Goal: Task Accomplishment & Management: Manage account settings

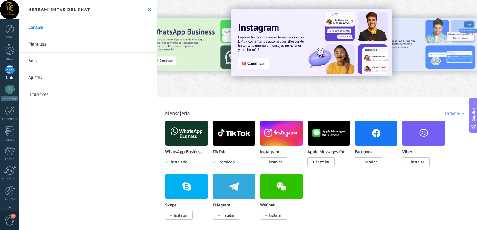
click at [11, 70] on div at bounding box center [10, 70] width 10 height 9
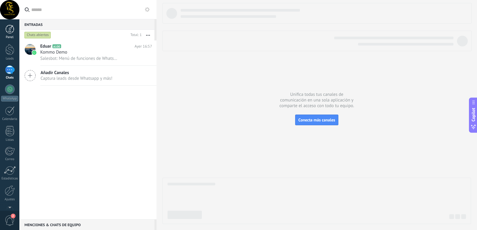
click at [12, 26] on div at bounding box center [9, 29] width 9 height 9
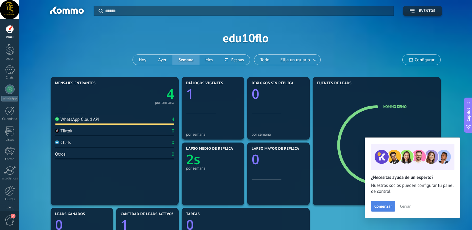
click at [382, 205] on span "Comenzar" at bounding box center [384, 206] width 18 height 4
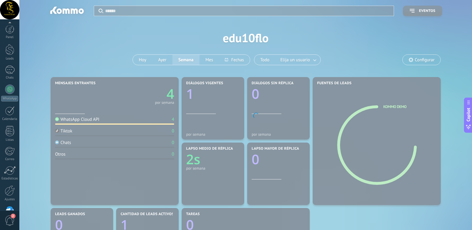
scroll to position [18, 0]
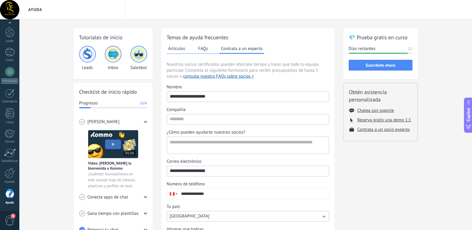
click at [206, 49] on button "FAQs" at bounding box center [203, 48] width 13 height 9
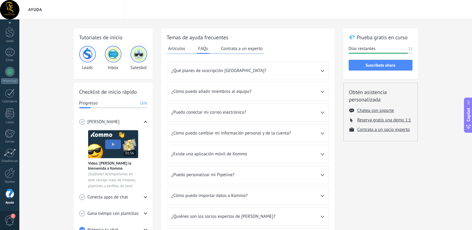
click at [177, 48] on button "Artículos" at bounding box center [177, 48] width 20 height 9
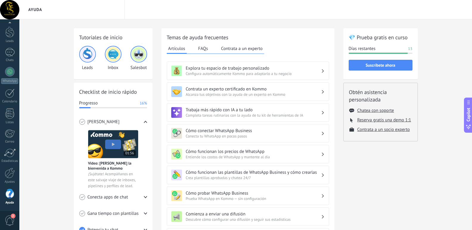
click at [234, 49] on button "Contrata a un experto" at bounding box center [242, 48] width 44 height 9
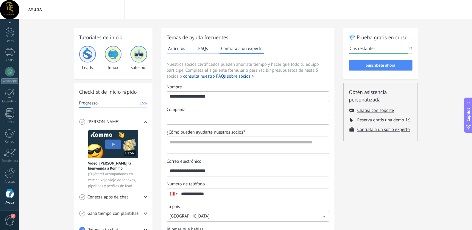
click at [201, 117] on input "Compañía" at bounding box center [248, 119] width 162 height 10
type input "**********"
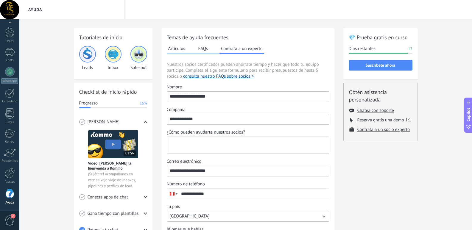
click at [204, 143] on textarea "¿Cómo pueden ayudarte nuestros socios?" at bounding box center [247, 145] width 161 height 17
click at [211, 119] on input "**********" at bounding box center [248, 119] width 162 height 10
click at [201, 135] on span "¿Cómo pueden ayudarte nuestros socios?" at bounding box center [206, 133] width 79 height 6
click at [201, 137] on textarea "¿Cómo pueden ayudarte nuestros socios?" at bounding box center [247, 145] width 161 height 17
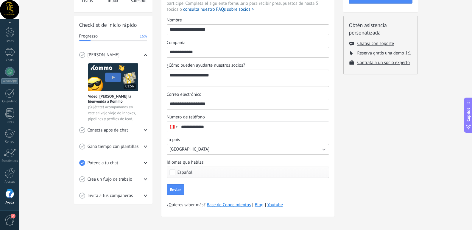
scroll to position [70, 0]
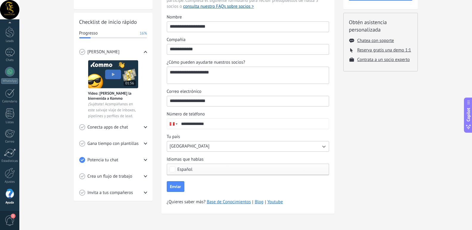
type textarea "**********"
click at [264, 170] on span "Español" at bounding box center [250, 169] width 144 height 4
click at [213, 165] on label "Seleccionar todo" at bounding box center [248, 169] width 162 height 11
click at [198, 170] on label "Ninguno" at bounding box center [248, 169] width 162 height 11
click at [213, 170] on label "Seleccionar todo" at bounding box center [248, 169] width 162 height 11
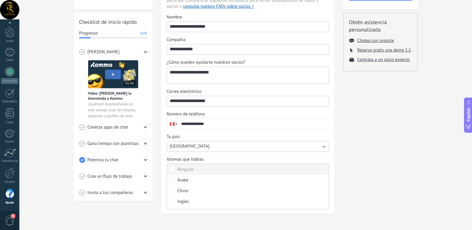
click at [213, 170] on label "Ninguno" at bounding box center [248, 169] width 162 height 11
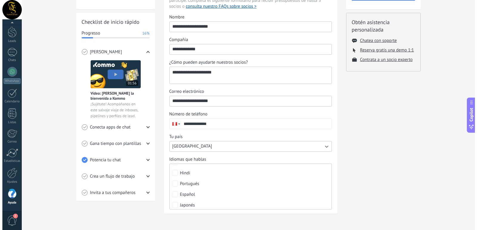
scroll to position [72, 0]
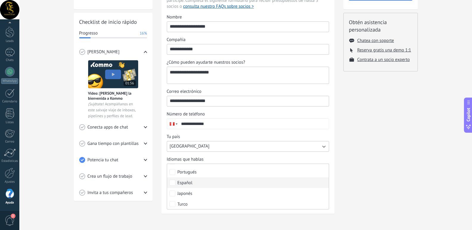
click at [195, 183] on label "Español" at bounding box center [248, 183] width 162 height 11
click at [399, 156] on div "💎 Prueba gratis en curso Días restantes 13 Suscríbete ahora Obtén asistencia pe…" at bounding box center [381, 89] width 75 height 263
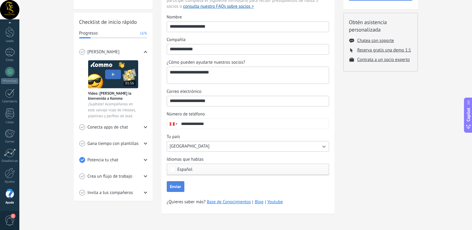
click at [179, 186] on span "Enviar" at bounding box center [175, 187] width 11 height 4
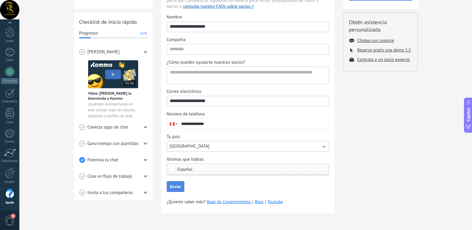
click at [123, 143] on span "Gana tiempo con plantillas" at bounding box center [113, 144] width 51 height 6
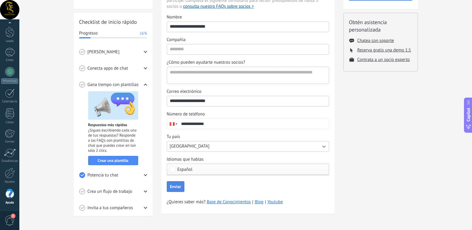
click at [112, 55] on span "[PERSON_NAME]" at bounding box center [104, 52] width 32 height 6
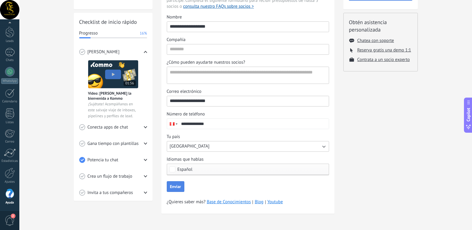
click at [114, 73] on img at bounding box center [113, 74] width 50 height 28
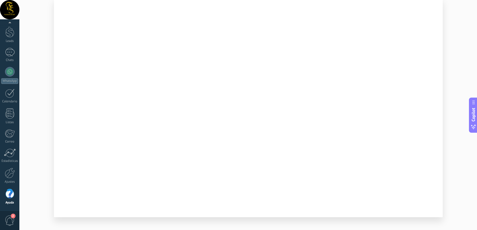
scroll to position [28, 0]
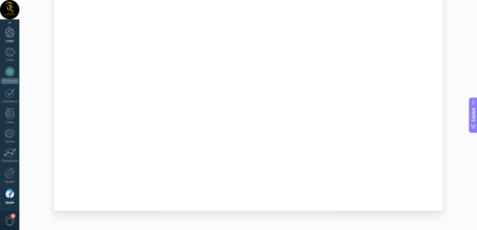
click at [7, 35] on div at bounding box center [9, 32] width 9 height 11
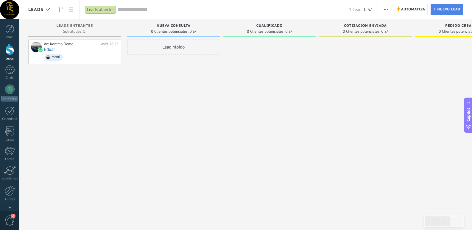
click at [438, 10] on span "Nuevo lead" at bounding box center [448, 9] width 23 height 11
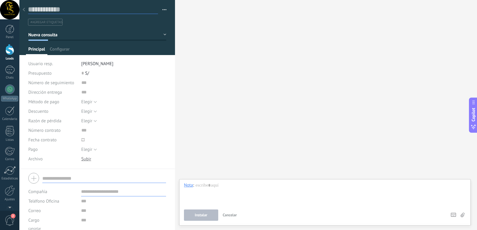
click at [52, 10] on input "text" at bounding box center [93, 9] width 130 height 9
click at [164, 10] on button "button" at bounding box center [162, 9] width 9 height 9
click at [76, 10] on input "text" at bounding box center [93, 9] width 130 height 9
click at [57, 21] on span "#agregar etiquetas" at bounding box center [46, 22] width 32 height 4
drag, startPoint x: 45, startPoint y: 40, endPoint x: 78, endPoint y: 54, distance: 35.8
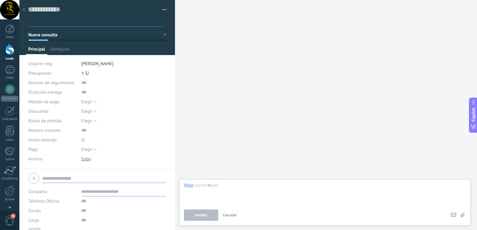
click at [78, 54] on div "Guardar y crear Administrar etiquetas Nueva consulta" at bounding box center [97, 84] width 156 height 169
click at [162, 35] on button "Nueva consulta" at bounding box center [97, 35] width 138 height 11
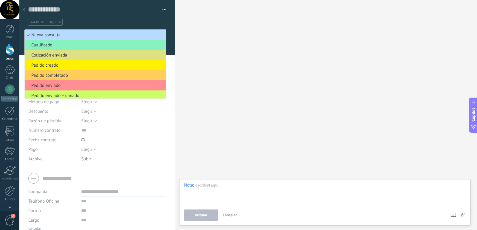
click at [76, 36] on span "Nueva consulta" at bounding box center [94, 35] width 139 height 6
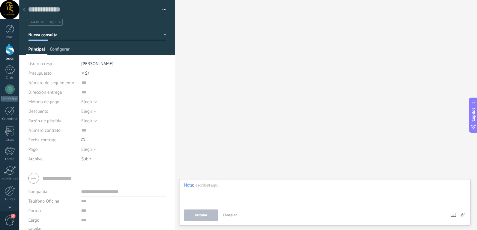
click at [66, 50] on span "Configurar" at bounding box center [60, 50] width 20 height 9
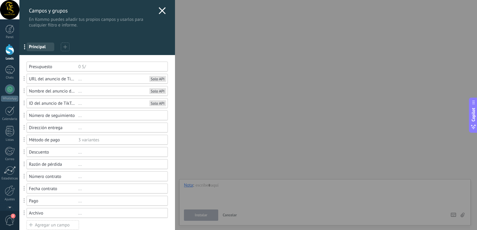
click at [122, 82] on div "..." at bounding box center [120, 79] width 84 height 6
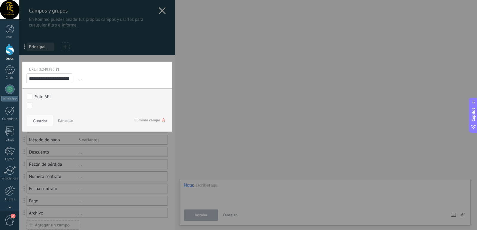
click at [49, 79] on input "**********" at bounding box center [50, 79] width 46 height 10
click at [127, 44] on div at bounding box center [97, 206] width 156 height 413
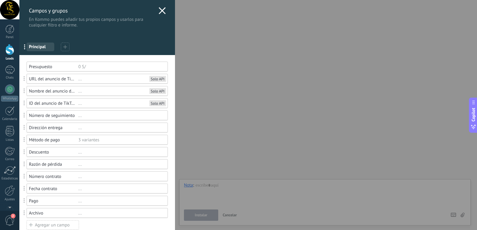
click at [92, 105] on div "..." at bounding box center [120, 104] width 84 height 6
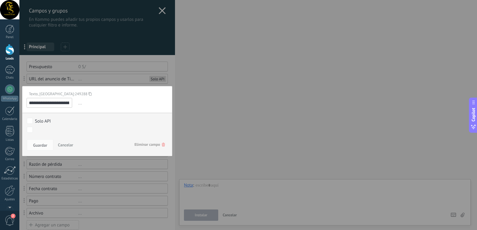
click at [57, 104] on input "**********" at bounding box center [50, 103] width 46 height 10
drag, startPoint x: 57, startPoint y: 104, endPoint x: 109, endPoint y: 105, distance: 51.9
click at [109, 105] on div "**********" at bounding box center [97, 103] width 141 height 10
click at [119, 98] on div "..." at bounding box center [122, 103] width 91 height 10
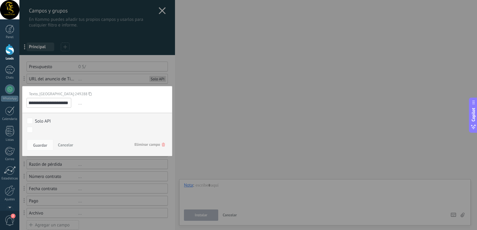
scroll to position [0, 0]
click at [147, 26] on div at bounding box center [97, 206] width 156 height 413
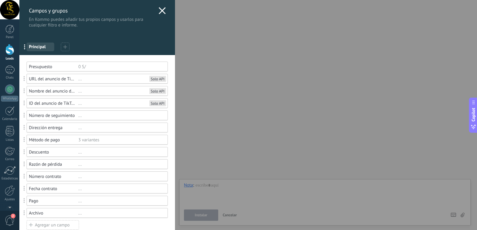
click at [159, 10] on use at bounding box center [162, 10] width 7 height 7
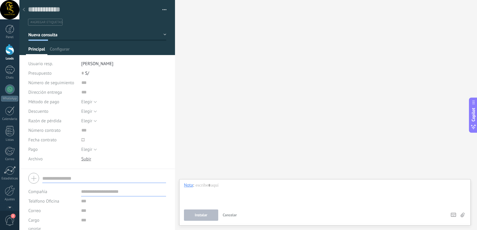
click at [10, 51] on div at bounding box center [9, 49] width 9 height 11
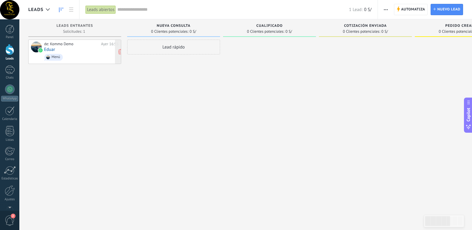
click at [63, 46] on div "de: Kommo Demo" at bounding box center [71, 44] width 55 height 5
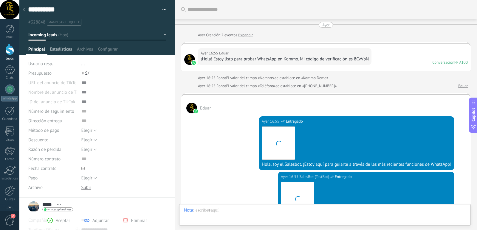
scroll to position [451, 0]
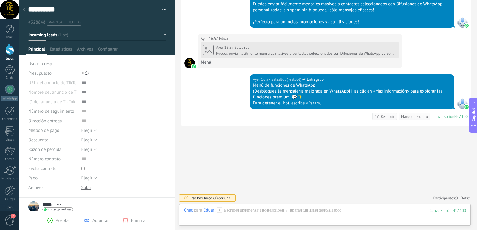
click at [12, 47] on div at bounding box center [9, 49] width 9 height 11
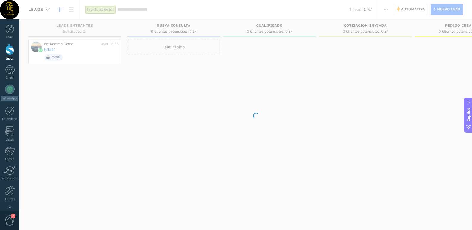
click at [12, 47] on div at bounding box center [9, 49] width 9 height 11
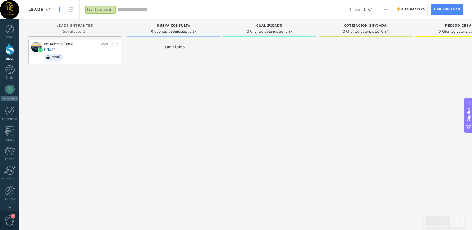
click at [174, 49] on div "Lead rápido" at bounding box center [173, 47] width 93 height 15
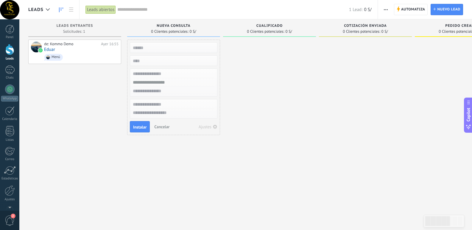
click at [172, 60] on input "numeric" at bounding box center [173, 61] width 87 height 8
click at [178, 46] on input "text" at bounding box center [173, 48] width 87 height 8
click at [9, 51] on div at bounding box center [9, 49] width 9 height 11
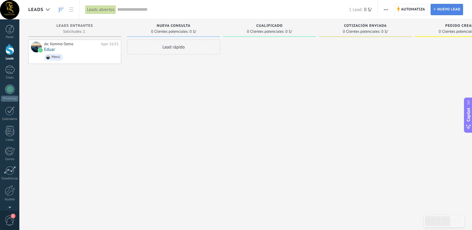
click at [452, 8] on span "Nuevo lead" at bounding box center [448, 9] width 23 height 11
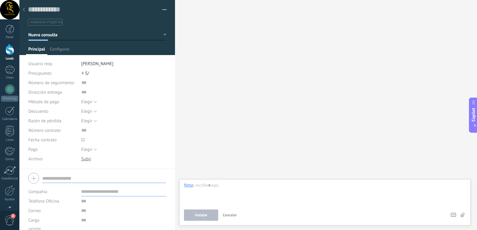
click at [53, 36] on span "Nueva consulta" at bounding box center [42, 35] width 29 height 6
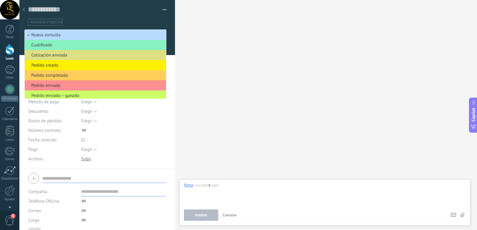
click at [58, 35] on span "Nueva consulta" at bounding box center [94, 35] width 139 height 6
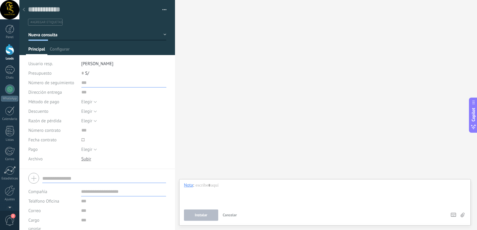
drag, startPoint x: 84, startPoint y: 85, endPoint x: 82, endPoint y: 94, distance: 9.2
click at [83, 89] on div "Número de seguimiento Dirección entrega Método de pago Elegir [GEOGRAPHIC_DATA]…" at bounding box center [97, 123] width 138 height 91
click at [84, 95] on input "text" at bounding box center [123, 93] width 85 height 10
click at [89, 102] on span "Elegir" at bounding box center [86, 102] width 11 height 6
click at [196, 95] on div "Buscar Carga más Participantes: 0 Agregar usuario Bots: 0" at bounding box center [326, 115] width 302 height 230
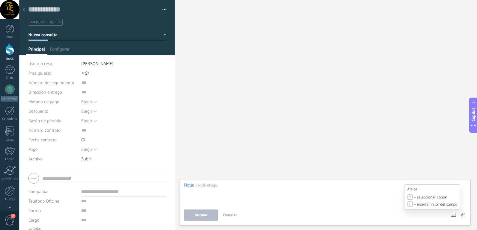
click at [454, 216] on use at bounding box center [453, 215] width 5 height 4
click at [454, 217] on icon at bounding box center [453, 215] width 5 height 4
click at [453, 215] on icon at bounding box center [453, 215] width 5 height 4
click at [474, 119] on span "Copilot" at bounding box center [473, 115] width 6 height 14
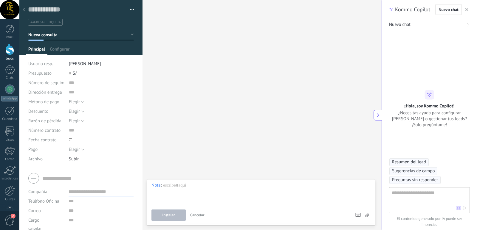
type textarea "**********"
click at [14, 69] on div at bounding box center [10, 70] width 10 height 9
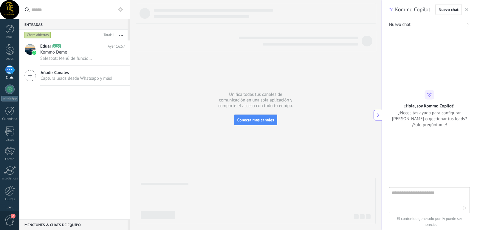
click at [434, 191] on textarea at bounding box center [425, 200] width 67 height 21
type textarea "**********"
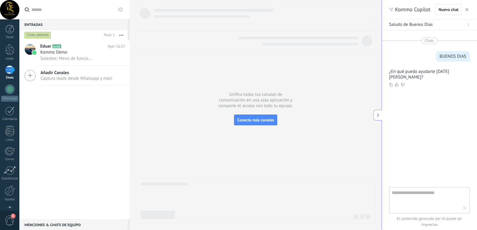
click at [434, 193] on textarea at bounding box center [425, 200] width 67 height 21
type textarea "**********"
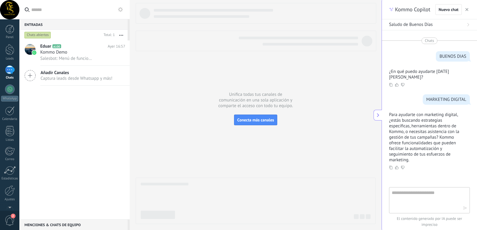
scroll to position [16, 0]
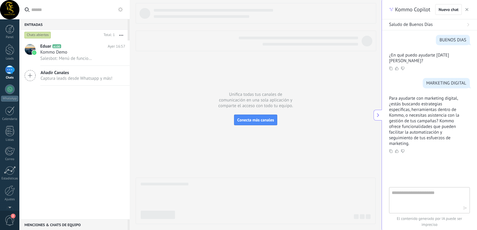
click at [65, 75] on span "Añadir Canales" at bounding box center [77, 73] width 72 height 6
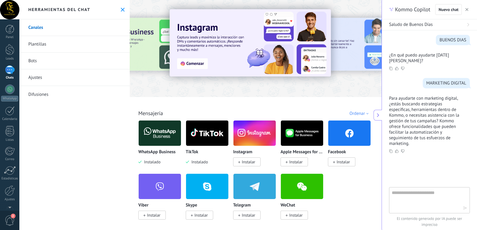
click at [142, 59] on div at bounding box center [109, 48] width 131 height 54
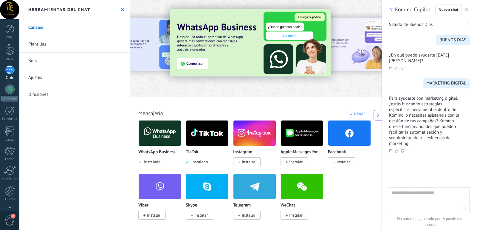
click at [46, 45] on link "Plantillas" at bounding box center [74, 44] width 110 height 17
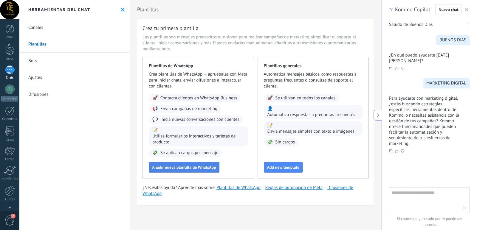
click at [210, 168] on span "Añadir nueva plantilla de WhatsApp" at bounding box center [184, 167] width 64 height 4
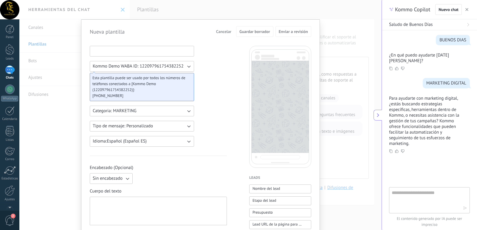
click at [138, 52] on input at bounding box center [142, 51] width 104 height 10
click at [170, 53] on input at bounding box center [142, 51] width 104 height 10
click at [174, 111] on button "Categoria: MARKETING" at bounding box center [142, 111] width 104 height 11
click at [189, 110] on li "UTILITY" at bounding box center [140, 111] width 108 height 10
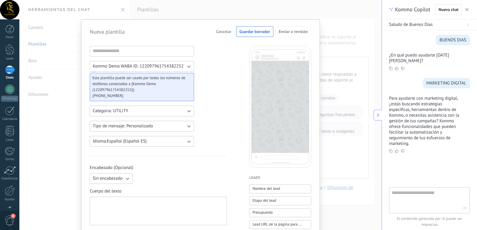
click at [186, 112] on icon "button" at bounding box center [189, 111] width 6 height 6
click at [151, 120] on li "MARKETING" at bounding box center [140, 121] width 108 height 10
click at [178, 125] on button "Tipo de mensaje: Personalizado" at bounding box center [142, 126] width 104 height 11
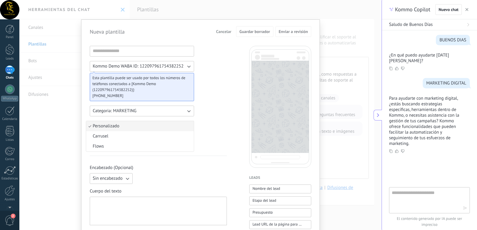
click at [127, 180] on icon "button" at bounding box center [127, 179] width 6 height 6
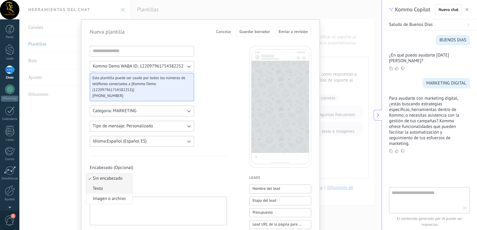
click at [105, 190] on li "Texto" at bounding box center [109, 189] width 46 height 10
click at [128, 178] on icon "button" at bounding box center [127, 179] width 6 height 6
click at [114, 181] on span "Sin encabezado" at bounding box center [108, 179] width 30 height 6
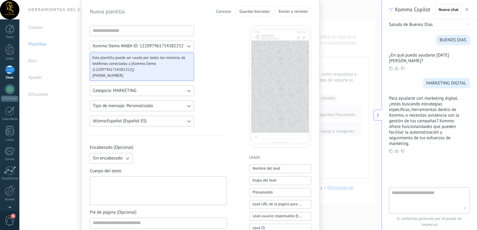
scroll to position [19, 0]
click at [138, 34] on input at bounding box center [142, 32] width 104 height 10
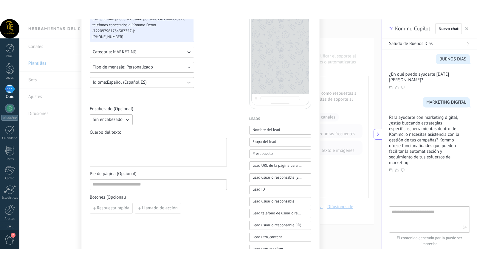
scroll to position [78, 0]
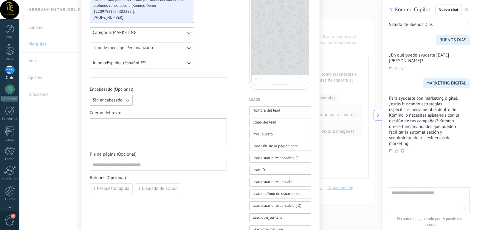
type input "**********"
click at [287, 157] on span "Lead usuario responsable (Email)" at bounding box center [276, 158] width 49 height 6
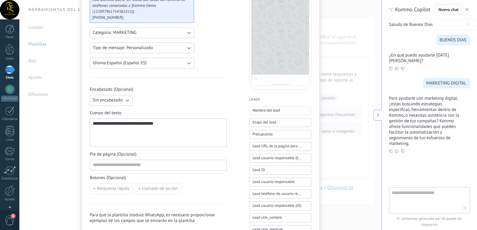
click at [285, 110] on button "Nombre del lead" at bounding box center [280, 110] width 62 height 9
drag, startPoint x: 203, startPoint y: 121, endPoint x: 52, endPoint y: 123, distance: 150.8
click at [52, 123] on div "**********" at bounding box center [200, 115] width 362 height 230
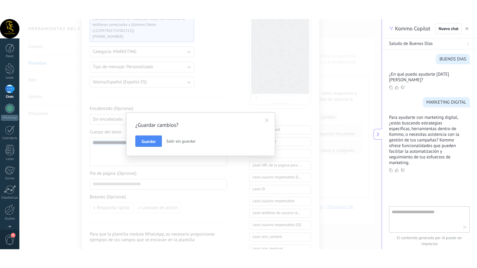
scroll to position [0, 0]
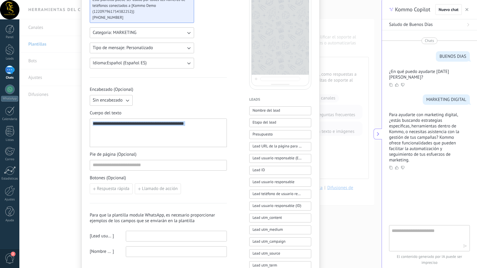
click at [197, 125] on div "**********" at bounding box center [158, 133] width 131 height 24
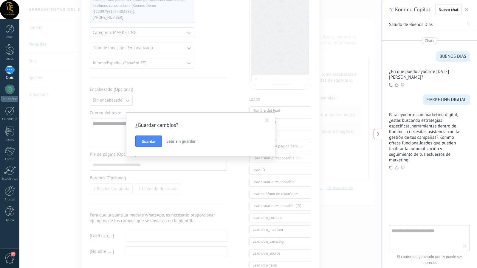
click at [177, 139] on span "Salir sin guardar" at bounding box center [180, 141] width 29 height 5
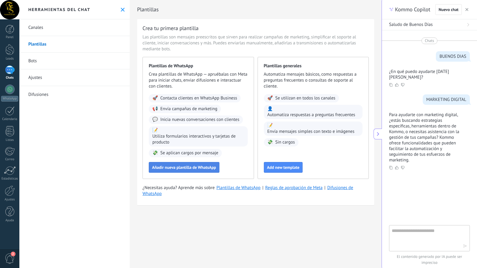
click at [207, 166] on span "Añadir nueva plantilla de WhatsApp" at bounding box center [184, 167] width 64 height 4
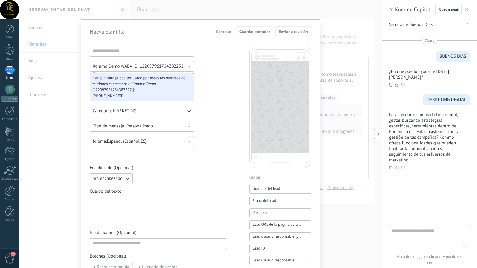
click at [154, 66] on span "Kommo Demo WABA ID: 122097961754382252" at bounding box center [138, 66] width 91 height 6
click at [160, 66] on span "Kommo Demo WABA ID: 122097961754382252" at bounding box center [138, 66] width 91 height 6
click at [178, 65] on span "Kommo Demo WABA ID: 122097961754382252" at bounding box center [138, 66] width 91 height 6
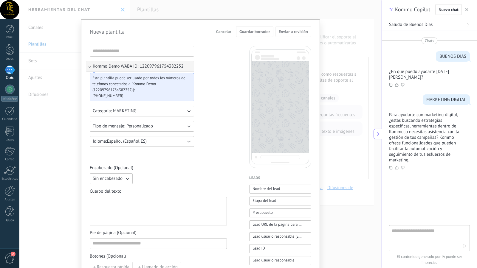
click at [184, 65] on li "Kommo Demo WABA ID: 122097961754382252" at bounding box center [140, 66] width 108 height 10
click at [156, 53] on input at bounding box center [142, 51] width 104 height 10
type input "**********"
click at [161, 115] on button "Categoria: MARKETING" at bounding box center [142, 111] width 104 height 11
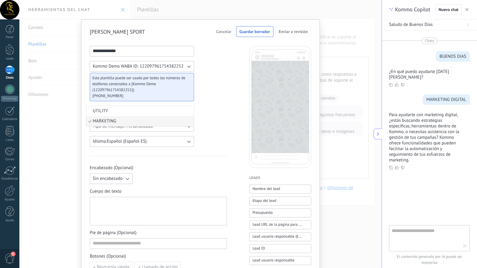
click at [181, 123] on button "Tipo de mensaje: Personalizado" at bounding box center [142, 126] width 104 height 11
click at [191, 111] on button "Categoria: MARKETING" at bounding box center [142, 111] width 104 height 11
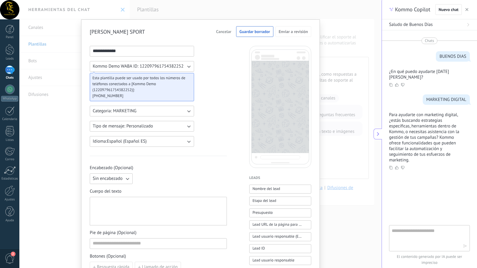
click at [186, 124] on icon "button" at bounding box center [189, 126] width 6 height 6
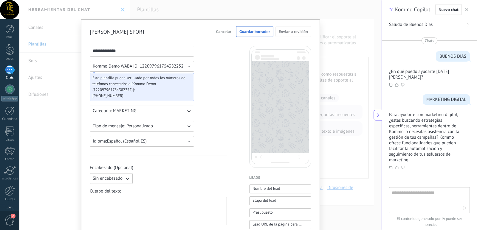
click at [156, 126] on button "Tipo de mensaje: Personalizado" at bounding box center [142, 126] width 104 height 11
click at [118, 135] on li "Carrusel" at bounding box center [140, 136] width 108 height 10
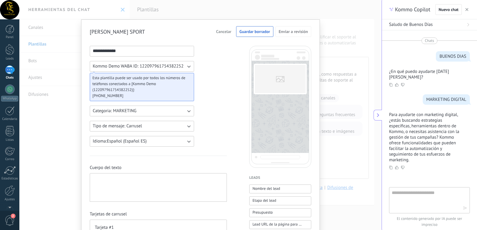
click at [182, 122] on button "Tipo de mensaje: Carrusel" at bounding box center [142, 126] width 104 height 11
click at [116, 146] on li "Flows" at bounding box center [140, 147] width 108 height 10
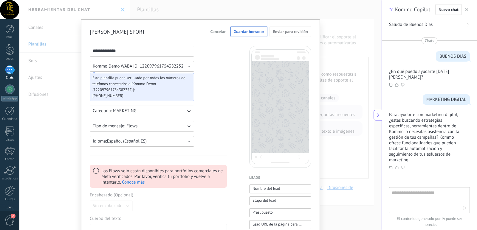
click at [157, 128] on button "Tipo de mensaje: Flows" at bounding box center [142, 126] width 104 height 11
click at [118, 137] on li "Carrusel" at bounding box center [140, 136] width 108 height 10
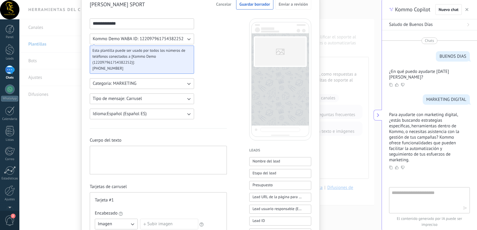
scroll to position [32, 0]
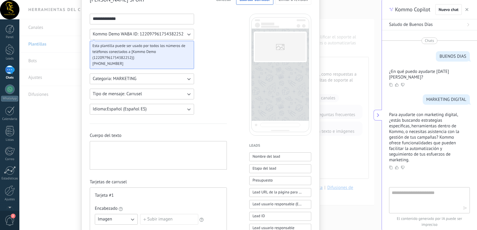
click at [209, 162] on div at bounding box center [158, 156] width 131 height 24
click at [274, 156] on span "Nombre del lead" at bounding box center [266, 157] width 28 height 6
click at [295, 179] on button "Presupuesto" at bounding box center [280, 180] width 62 height 9
click at [264, 154] on span "Nombre del lead" at bounding box center [266, 157] width 28 height 6
click at [277, 181] on button "Presupuesto" at bounding box center [280, 180] width 62 height 9
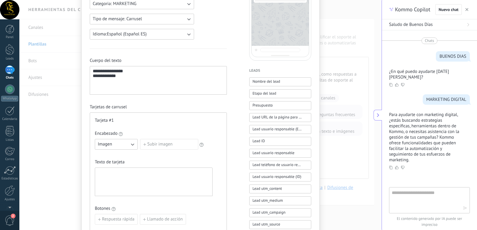
scroll to position [112, 0]
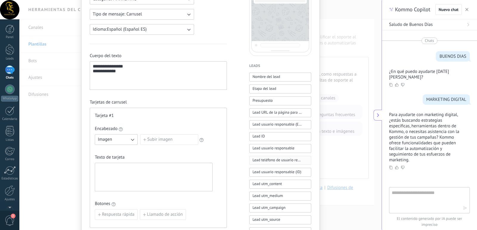
click at [297, 161] on span "Lead teléfono de usuario responsable" at bounding box center [276, 160] width 49 height 6
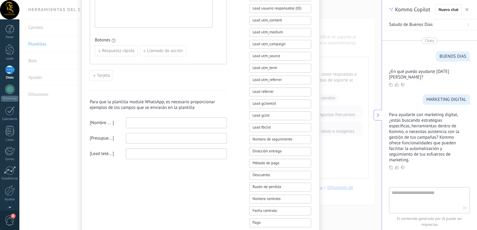
scroll to position [277, 0]
click at [288, 151] on button "Dirección entrega" at bounding box center [280, 150] width 62 height 9
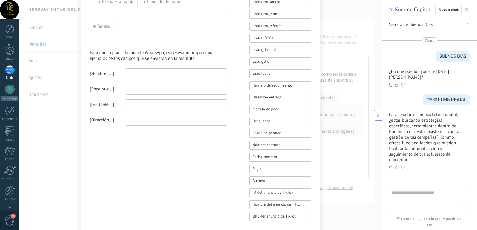
scroll to position [331, 0]
click at [279, 110] on button "Método de pago" at bounding box center [280, 108] width 62 height 9
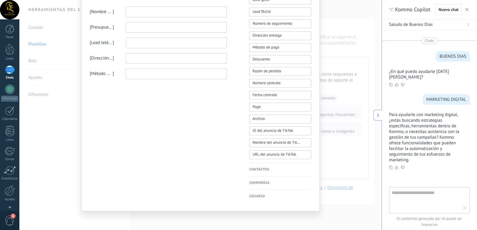
scroll to position [393, 0]
click at [266, 167] on h4 "Contactos" at bounding box center [280, 169] width 62 height 6
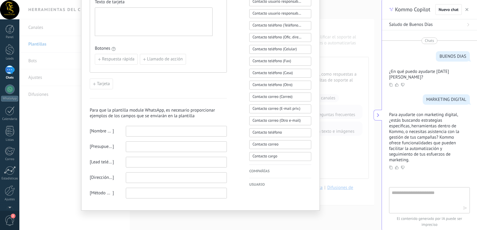
click at [260, 186] on h4 "Usuario" at bounding box center [280, 185] width 62 height 6
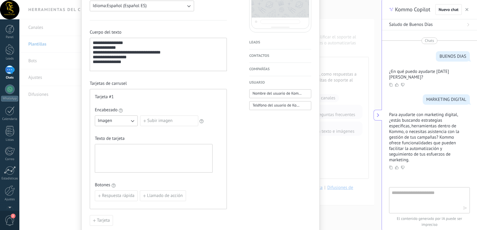
scroll to position [139, 0]
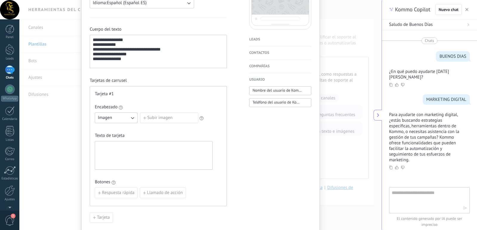
click at [133, 119] on icon "button" at bounding box center [132, 118] width 6 height 6
click at [133, 119] on li "Imagen" at bounding box center [114, 118] width 46 height 10
click at [185, 117] on label "Subir imagen" at bounding box center [169, 118] width 58 height 11
click at [140, 113] on input "Subir imagen" at bounding box center [140, 113] width 0 height 0
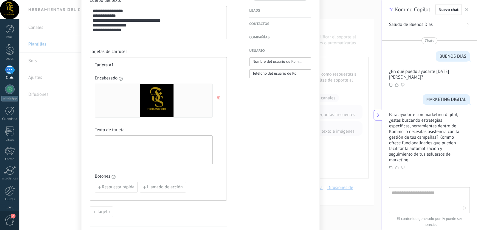
scroll to position [168, 0]
click at [128, 189] on span "Respuesta rápida" at bounding box center [118, 187] width 32 height 4
click at [136, 171] on div "Encabezado Texto de tarjeta Botones Añadir quick reply" at bounding box center [154, 140] width 118 height 131
click at [151, 152] on div at bounding box center [154, 150] width 112 height 24
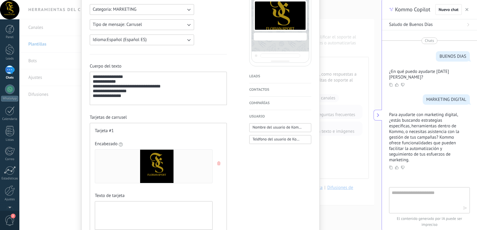
scroll to position [102, 0]
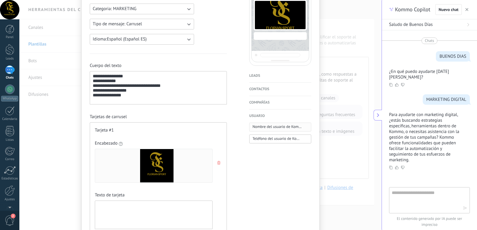
click at [286, 131] on button "Nombre del usuario de Kommo" at bounding box center [280, 127] width 62 height 9
click at [281, 140] on span "Teléfono del usuario de Kommo" at bounding box center [276, 139] width 49 height 6
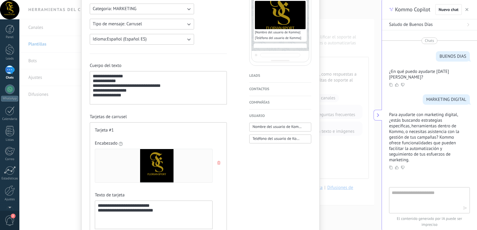
click at [269, 103] on h4 "Compañías" at bounding box center [280, 103] width 62 height 6
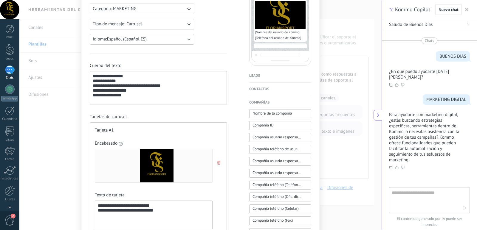
click at [270, 91] on h4 "Contactos" at bounding box center [280, 89] width 62 height 6
click at [269, 75] on h4 "Leads" at bounding box center [280, 76] width 62 height 6
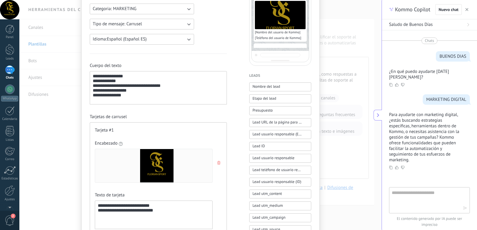
click at [271, 75] on h4 "Leads" at bounding box center [280, 76] width 62 height 6
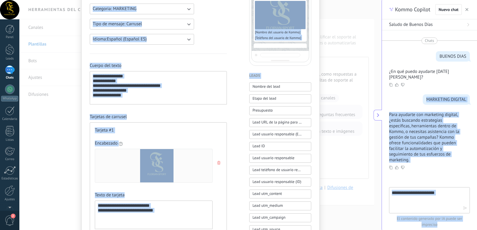
drag, startPoint x: 382, startPoint y: 76, endPoint x: 380, endPoint y: 101, distance: 25.7
click at [380, 101] on body ".abccls-1,.abccls-2{fill-rule:evenodd}.abccls-2{fill:#fff} .abfcls-1{fill:none}…" at bounding box center [238, 115] width 477 height 230
click at [375, 94] on div "**********" at bounding box center [200, 115] width 362 height 230
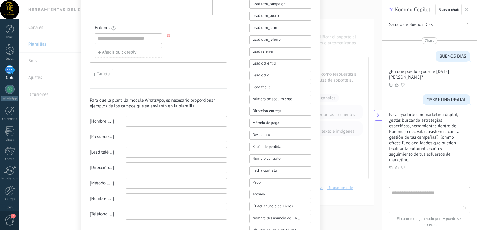
scroll to position [328, 0]
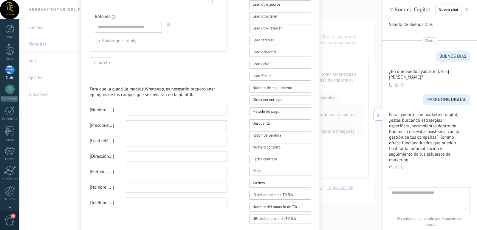
click at [153, 113] on input at bounding box center [176, 110] width 100 height 10
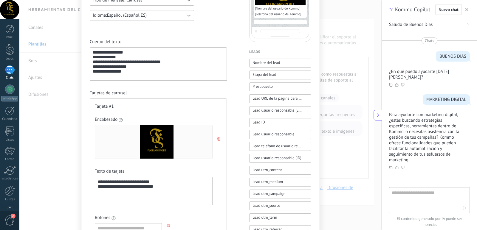
drag, startPoint x: 379, startPoint y: 96, endPoint x: 379, endPoint y: 121, distance: 25.6
click at [379, 121] on div "**********" at bounding box center [200, 115] width 362 height 230
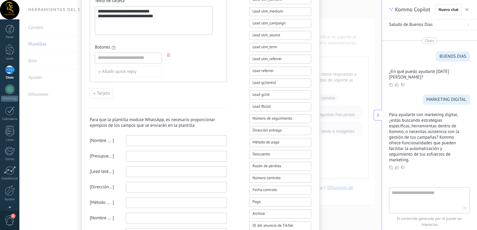
scroll to position [294, 0]
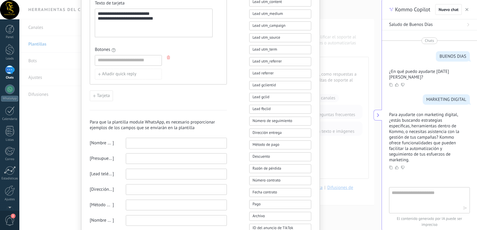
click at [148, 148] on div at bounding box center [176, 143] width 101 height 11
click at [148, 145] on input at bounding box center [176, 143] width 100 height 10
type input "**********"
click at [142, 156] on input at bounding box center [176, 159] width 100 height 10
click at [108, 157] on span "Presupuesto" at bounding box center [101, 159] width 21 height 6
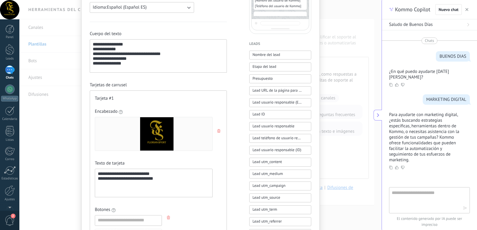
scroll to position [133, 0]
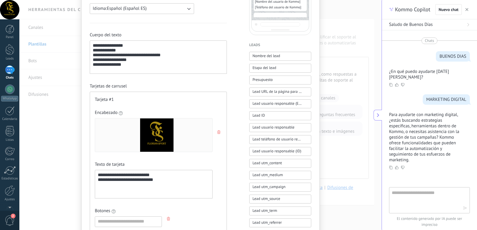
click at [125, 54] on div "**********" at bounding box center [158, 57] width 131 height 28
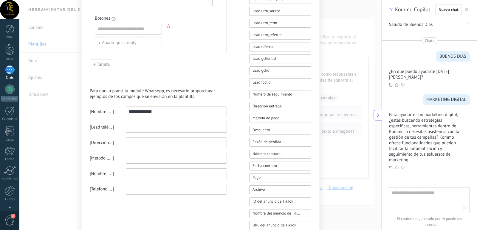
scroll to position [324, 0]
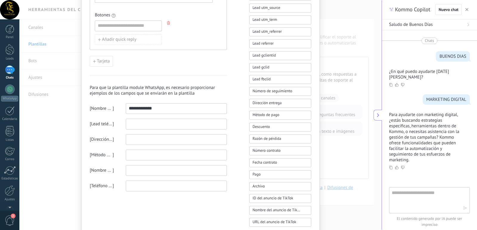
click at [148, 122] on input at bounding box center [176, 124] width 100 height 10
type input "*********"
click at [149, 139] on input at bounding box center [176, 140] width 100 height 10
type input "**********"
click at [133, 156] on input at bounding box center [176, 155] width 100 height 10
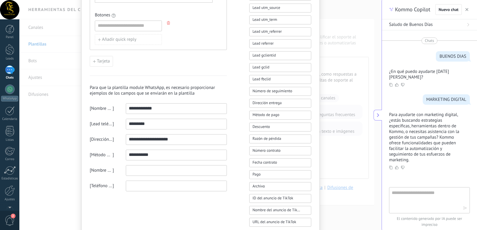
type input "**********"
click at [146, 170] on input at bounding box center [176, 171] width 100 height 10
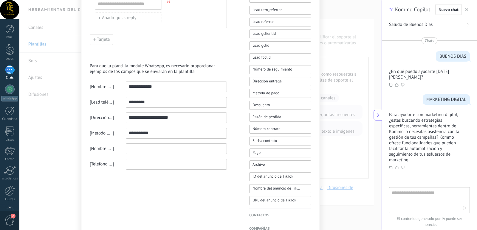
scroll to position [353, 0]
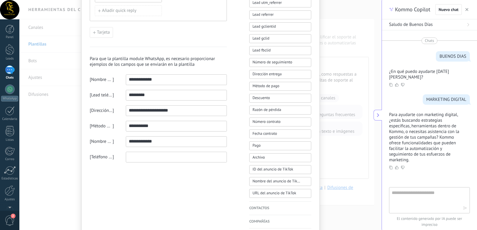
type input "**********"
drag, startPoint x: 156, startPoint y: 94, endPoint x: 115, endPoint y: 95, distance: 41.4
click at [115, 95] on div "[ Lead teléfono de usuario responsable ] *********" at bounding box center [158, 95] width 137 height 11
drag, startPoint x: 162, startPoint y: 79, endPoint x: 109, endPoint y: 81, distance: 52.8
click at [109, 81] on div "**********" at bounding box center [158, 80] width 137 height 11
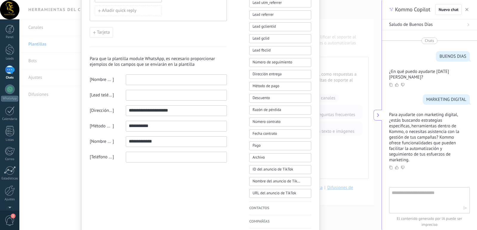
click at [154, 160] on input at bounding box center [176, 157] width 100 height 10
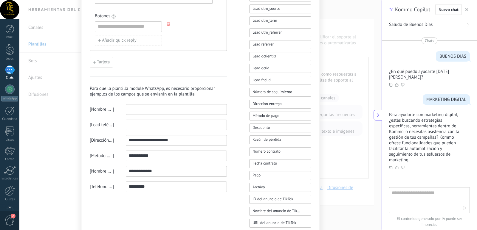
scroll to position [324, 0]
type input "*********"
drag, startPoint x: 185, startPoint y: 138, endPoint x: 127, endPoint y: 139, distance: 57.8
click at [127, 139] on input "**********" at bounding box center [176, 140] width 100 height 10
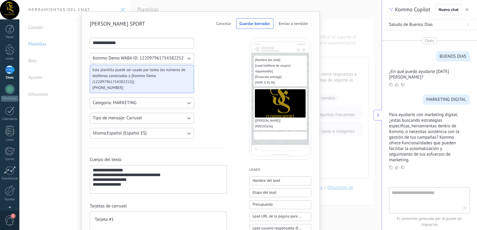
scroll to position [0, 0]
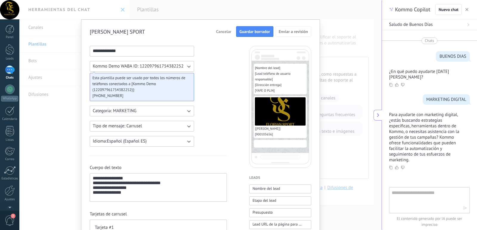
click at [260, 34] on span "Guardar borrador" at bounding box center [254, 32] width 31 height 4
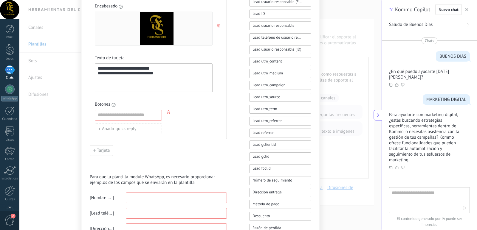
click at [126, 101] on div "**********" at bounding box center [154, 68] width 118 height 131
click at [167, 112] on icon "button" at bounding box center [168, 113] width 3 height 4
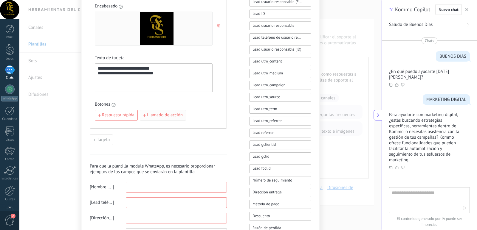
click at [167, 114] on span "Llamado de acción" at bounding box center [165, 115] width 36 height 4
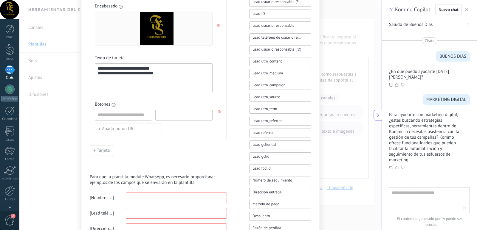
click at [181, 115] on input at bounding box center [184, 115] width 57 height 10
click at [105, 151] on span "Tarjeta" at bounding box center [103, 151] width 13 height 4
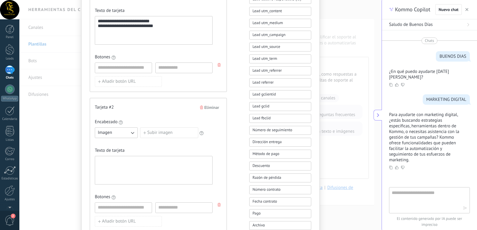
scroll to position [275, 0]
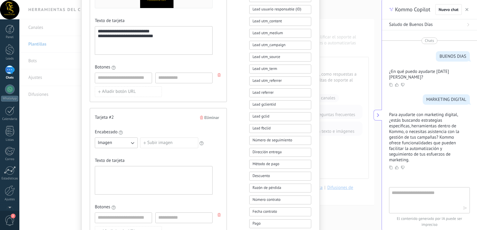
click at [201, 117] on icon "button" at bounding box center [201, 118] width 3 height 4
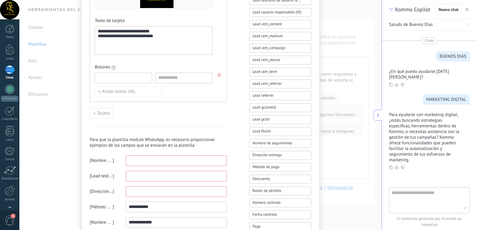
click at [126, 80] on input at bounding box center [123, 78] width 57 height 10
click at [153, 112] on div "Tarjeta" at bounding box center [158, 113] width 137 height 11
click at [126, 78] on input at bounding box center [123, 78] width 57 height 10
click at [113, 68] on use at bounding box center [113, 68] width 4 height 4
click at [218, 75] on use "button" at bounding box center [219, 75] width 3 height 4
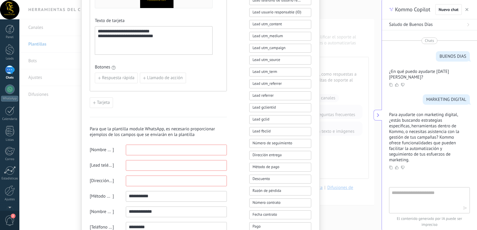
click at [145, 149] on input at bounding box center [176, 150] width 100 height 10
type input "*******"
click at [149, 162] on input at bounding box center [176, 166] width 100 height 10
type input "**********"
click at [150, 179] on input at bounding box center [176, 181] width 100 height 10
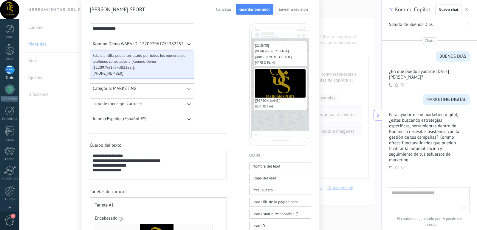
scroll to position [13, 0]
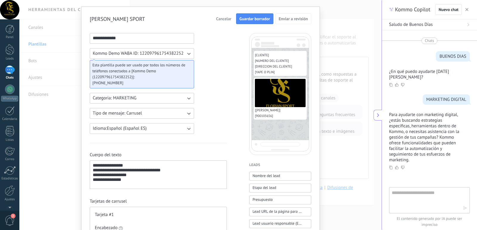
type input "**********"
click at [247, 24] on button "Guardar borrador" at bounding box center [254, 18] width 37 height 11
click at [254, 18] on span "Guardar borrador" at bounding box center [254, 19] width 31 height 4
click at [265, 17] on span "Guardar borrador" at bounding box center [254, 19] width 31 height 4
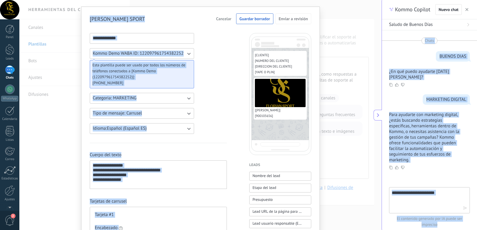
drag, startPoint x: 377, startPoint y: 62, endPoint x: 375, endPoint y: 78, distance: 16.8
click at [375, 78] on body ".abccls-1,.abccls-2{fill-rule:evenodd}.abccls-2{fill:#fff} .abfcls-1{fill:none}…" at bounding box center [238, 115] width 477 height 230
click at [373, 59] on div "**********" at bounding box center [200, 115] width 362 height 230
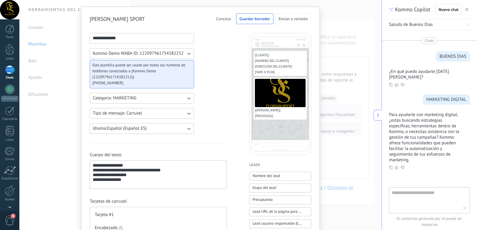
click at [262, 21] on span "Guardar borrador" at bounding box center [254, 19] width 31 height 4
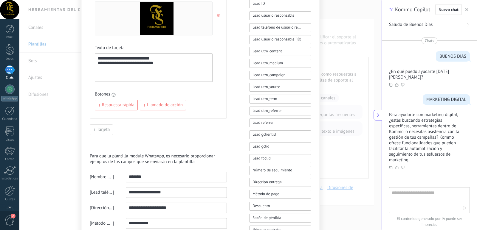
scroll to position [245, 0]
click at [150, 103] on span "Llamado de acción" at bounding box center [165, 105] width 36 height 4
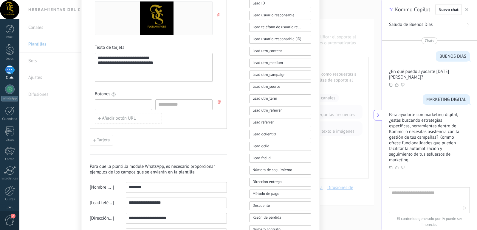
click at [142, 107] on input at bounding box center [123, 105] width 57 height 10
click at [112, 96] on use at bounding box center [113, 95] width 4 height 4
click at [125, 104] on input at bounding box center [123, 105] width 57 height 10
click at [218, 101] on icon "button" at bounding box center [219, 102] width 3 height 4
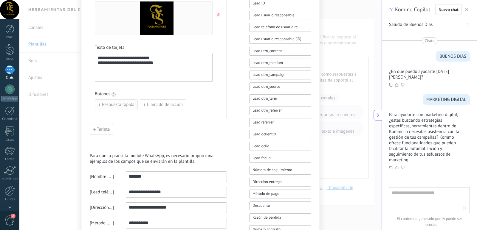
click at [124, 105] on span "Respuesta rápida" at bounding box center [118, 105] width 32 height 4
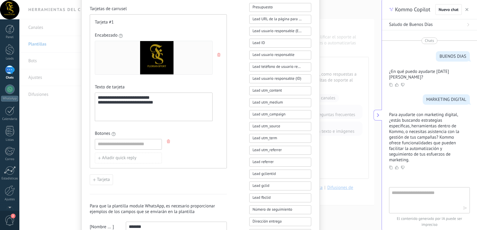
scroll to position [204, 0]
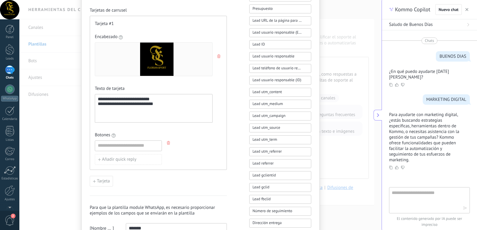
click at [52, 32] on div "**********" at bounding box center [200, 115] width 362 height 230
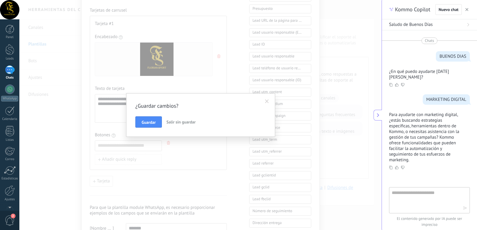
click at [184, 121] on span "Salir sin guardar" at bounding box center [180, 122] width 29 height 5
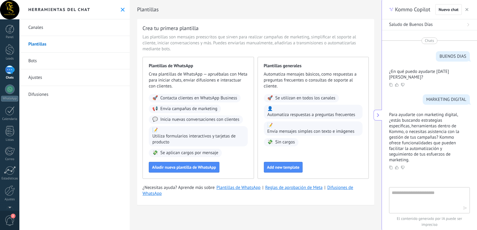
scroll to position [0, 0]
click at [49, 31] on link "Canales" at bounding box center [74, 27] width 110 height 17
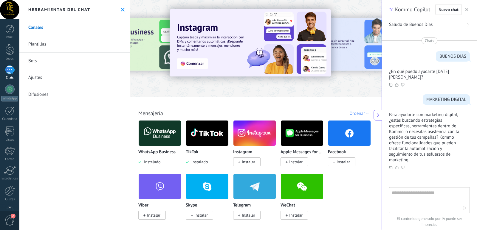
click at [35, 55] on link "Bots" at bounding box center [74, 61] width 110 height 17
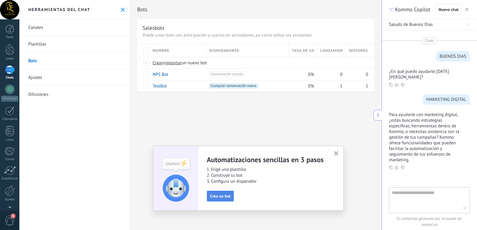
click at [222, 197] on span "Crea un bot" at bounding box center [220, 196] width 21 height 4
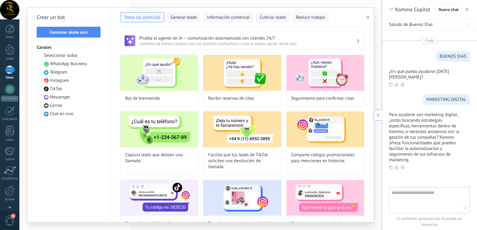
click at [40, 89] on span at bounding box center [39, 88] width 5 height 5
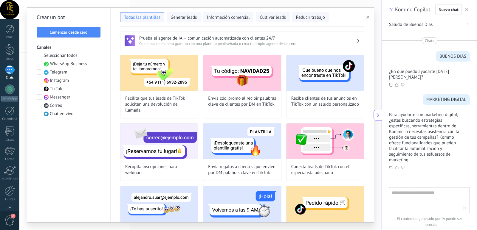
click at [40, 89] on span at bounding box center [39, 88] width 5 height 5
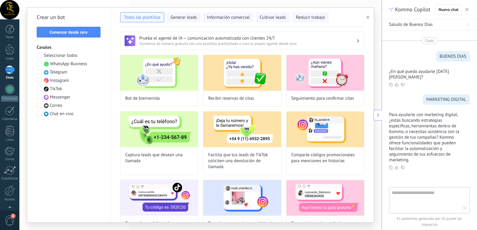
click at [39, 98] on span at bounding box center [39, 96] width 5 height 5
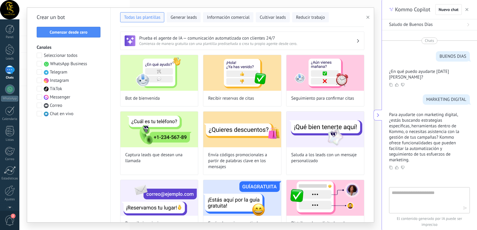
click at [39, 98] on span at bounding box center [39, 96] width 5 height 5
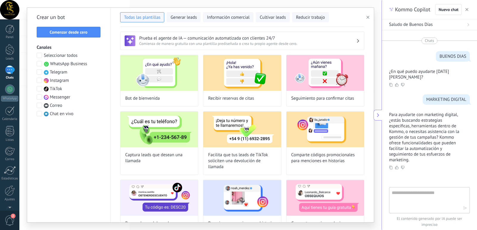
click at [39, 114] on span at bounding box center [39, 113] width 5 height 5
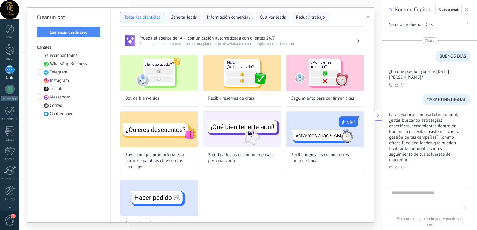
click at [39, 114] on span at bounding box center [39, 113] width 5 height 5
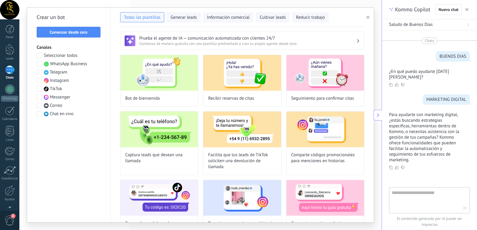
click at [40, 80] on span at bounding box center [39, 80] width 5 height 5
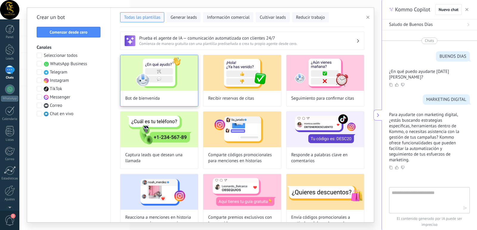
click at [176, 82] on img at bounding box center [158, 73] width 77 height 36
type input "**********"
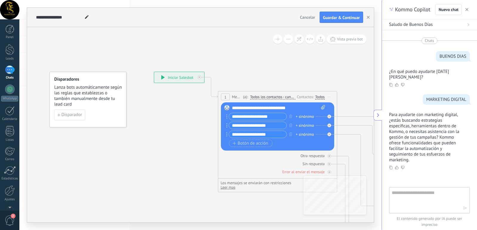
click at [163, 78] on icon at bounding box center [162, 77] width 3 height 4
click at [304, 97] on div "Contactos:" at bounding box center [306, 97] width 18 height 6
click at [309, 116] on div "+ sinónimo" at bounding box center [305, 117] width 18 height 6
click at [322, 108] on icon at bounding box center [323, 107] width 4 height 4
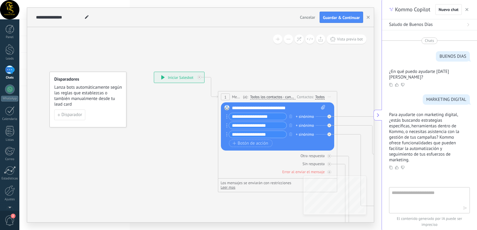
click input "Subir" at bounding box center [0, 0] width 0 height 0
click at [263, 142] on span "Botón de acción" at bounding box center [250, 143] width 36 height 5
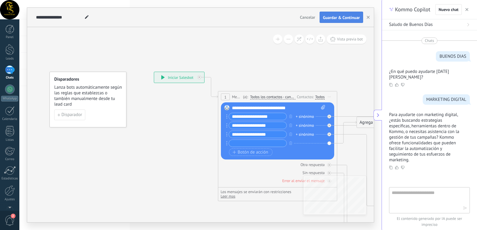
click at [340, 18] on span "Guardar & Continuar" at bounding box center [341, 17] width 37 height 4
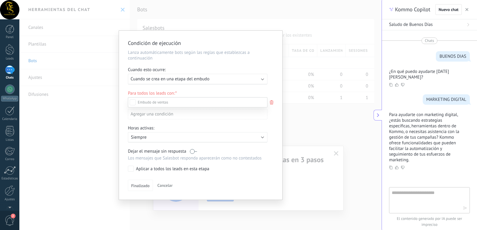
click at [266, 77] on div at bounding box center [247, 115] width 457 height 230
click at [273, 63] on div "Condición de ejecución Lanza automáticamente bots según las reglas que establez…" at bounding box center [200, 115] width 163 height 169
click at [273, 68] on div "Condición de ejecución Lanza automáticamente bots según las reglas que establez…" at bounding box center [200, 115] width 163 height 169
click at [0, 0] on div "Incoming leads Nueva consulta Cualificado Cotización enviada Pedido creado Pedi…" at bounding box center [0, 0] width 0 height 0
click at [0, 0] on label "Nueva consulta" at bounding box center [0, 0] width 0 height 0
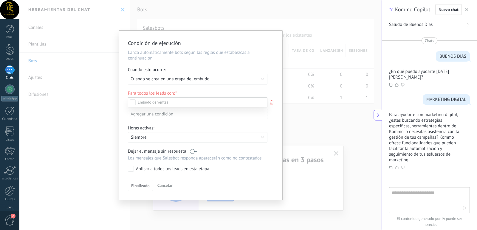
click at [286, 123] on div at bounding box center [247, 115] width 457 height 230
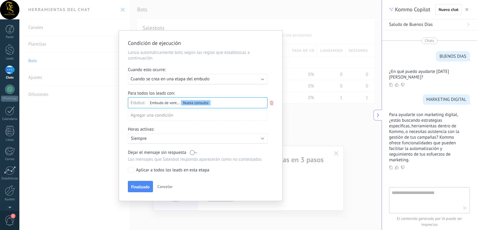
click at [146, 139] on p "Siempre" at bounding box center [183, 139] width 104 height 6
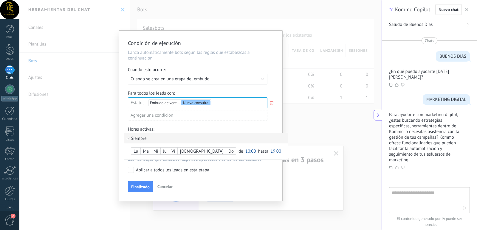
click at [262, 127] on div at bounding box center [200, 116] width 163 height 170
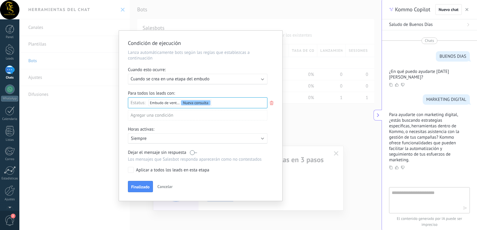
click at [152, 139] on p "Siempre" at bounding box center [183, 139] width 104 height 6
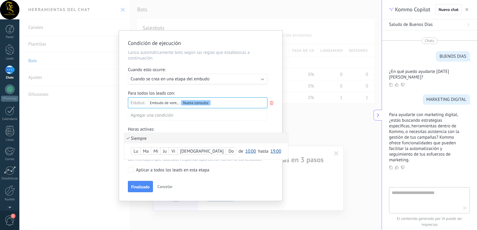
click at [139, 151] on div "Lu" at bounding box center [135, 152] width 9 height 8
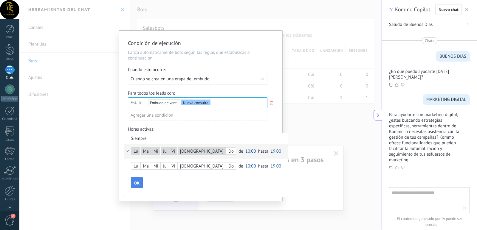
click at [136, 183] on span "OK" at bounding box center [136, 183] width 5 height 4
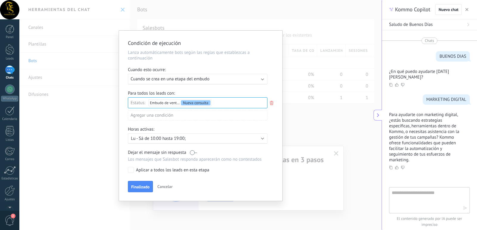
click at [193, 152] on label at bounding box center [193, 153] width 7 height 6
click at [149, 189] on span "Finalizado" at bounding box center [140, 187] width 18 height 4
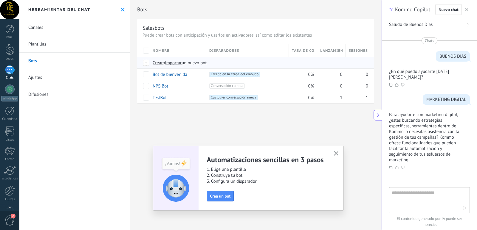
click at [176, 63] on span "importar" at bounding box center [173, 63] width 17 height 6
click at [0, 0] on input "importar un nuevo bot" at bounding box center [0, 0] width 0 height 0
click at [64, 26] on link "Canales" at bounding box center [74, 27] width 110 height 17
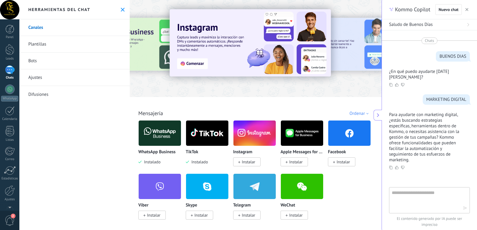
click at [46, 94] on link "Difusiones" at bounding box center [74, 94] width 110 height 17
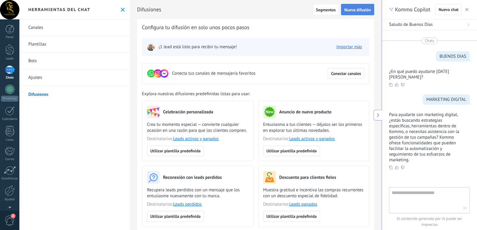
click at [358, 12] on span "Nueva difusión" at bounding box center [357, 10] width 27 height 4
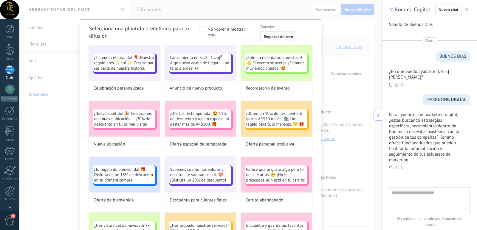
click at [283, 39] on span "Empezar de cero" at bounding box center [278, 37] width 30 height 4
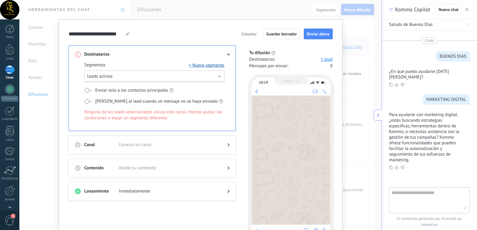
click at [140, 77] on button "Leads activos" at bounding box center [154, 77] width 140 height 12
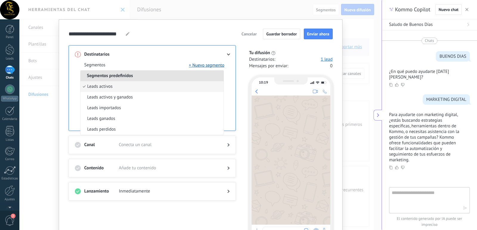
click at [140, 77] on li "Segmentos predefinidos" at bounding box center [151, 76] width 143 height 11
click at [156, 32] on div "**********" at bounding box center [201, 34] width 264 height 11
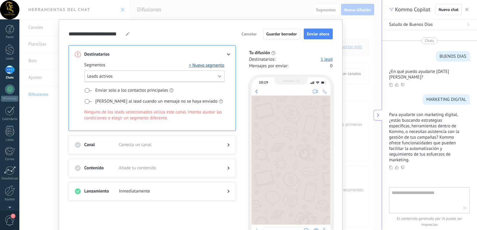
click at [175, 77] on button "Leads activos" at bounding box center [154, 77] width 140 height 12
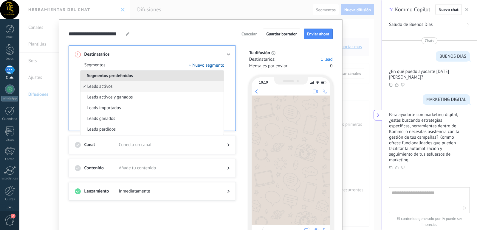
click at [180, 25] on div "**********" at bounding box center [201, 135] width 284 height 233
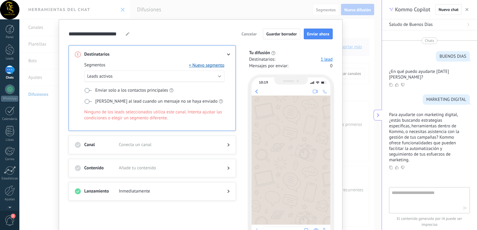
click at [132, 146] on span "Conecta un canal" at bounding box center [168, 145] width 99 height 6
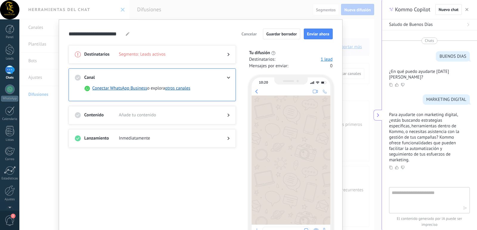
click at [159, 117] on span "Añade tu contenido" at bounding box center [168, 115] width 99 height 6
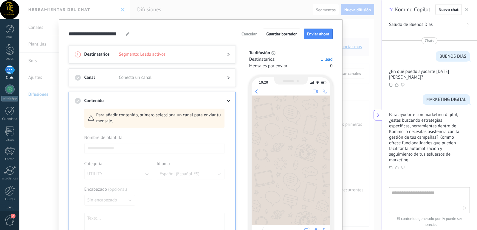
click at [158, 141] on div at bounding box center [154, 216] width 140 height 163
click at [123, 139] on div at bounding box center [154, 216] width 140 height 163
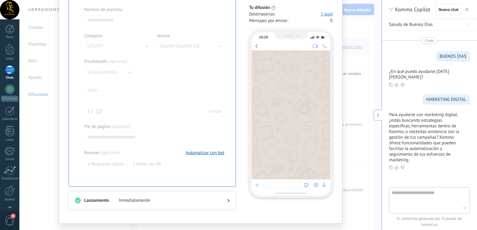
scroll to position [128, 0]
click at [192, 153] on button "Automatizar con bot" at bounding box center [205, 153] width 39 height 6
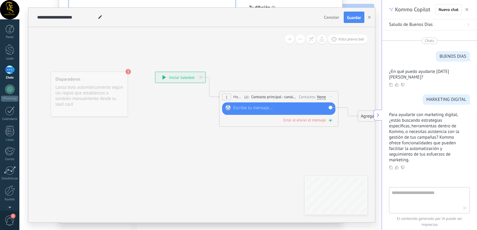
click at [315, 120] on div "Error al enviar el mensaje" at bounding box center [304, 120] width 42 height 5
click at [310, 38] on icon at bounding box center [310, 39] width 5 height 5
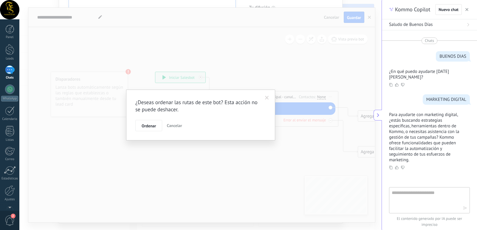
click at [180, 127] on span "Cancelar" at bounding box center [174, 125] width 15 height 5
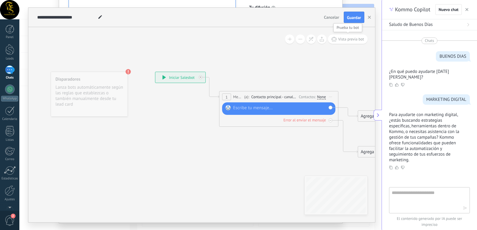
click at [339, 40] on span "Vista previa bot" at bounding box center [351, 39] width 26 height 5
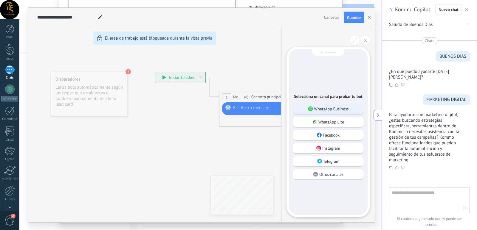
click at [333, 111] on p "WhatsApp Business" at bounding box center [331, 108] width 35 height 5
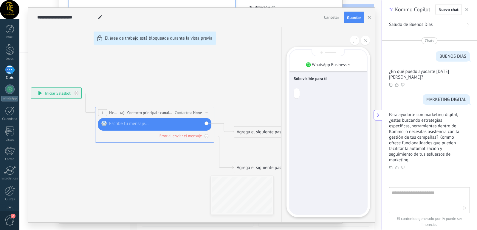
click at [145, 124] on div "**********" at bounding box center [201, 115] width 347 height 215
click at [135, 47] on div "**********" at bounding box center [201, 115] width 347 height 215
click at [363, 38] on button at bounding box center [365, 40] width 9 height 9
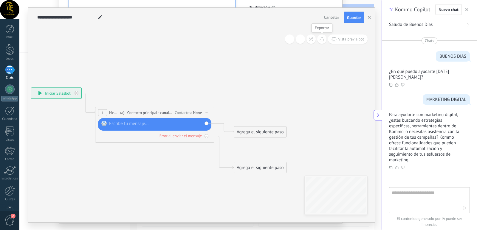
click at [318, 39] on button at bounding box center [321, 39] width 9 height 9
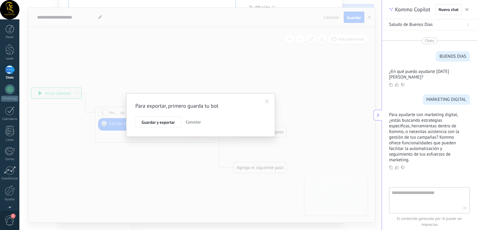
click at [195, 121] on span "Cancelar" at bounding box center [193, 122] width 15 height 5
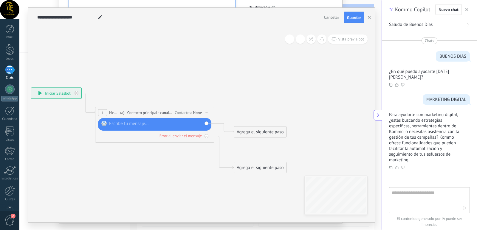
click at [297, 41] on button at bounding box center [300, 39] width 9 height 9
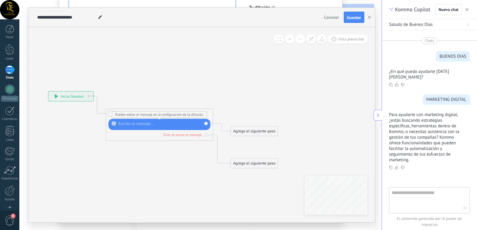
click at [142, 125] on div at bounding box center [162, 123] width 89 height 5
click at [173, 127] on div at bounding box center [162, 123] width 89 height 5
click at [164, 121] on div "Reemplazar Quitar Convertir a mensaje de voz Arrastre la imagen aquí para adjun…" at bounding box center [159, 124] width 102 height 11
click at [160, 128] on div "Reemplazar Quitar Convertir a mensaje de voz Arrastre la imagen aquí para adjun…" at bounding box center [160, 124] width 84 height 7
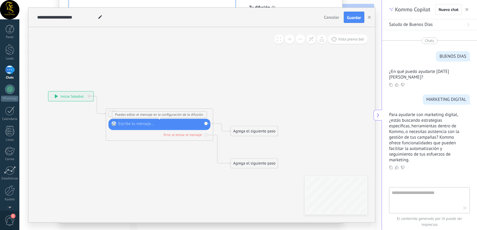
click at [156, 125] on div at bounding box center [162, 123] width 89 height 5
click at [57, 96] on icon at bounding box center [56, 96] width 3 height 4
click at [118, 123] on span at bounding box center [113, 124] width 9 height 4
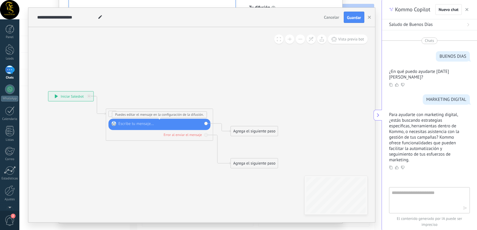
click at [138, 122] on div at bounding box center [162, 123] width 89 height 5
click at [138, 123] on div at bounding box center [162, 123] width 89 height 5
click at [246, 130] on div "Agrega el siguiente paso" at bounding box center [254, 131] width 47 height 9
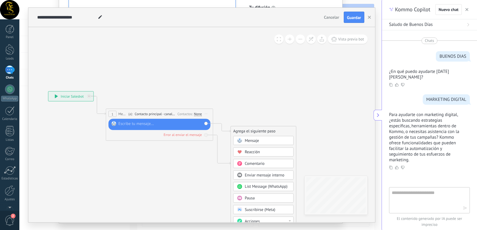
click at [220, 149] on icon at bounding box center [154, 129] width 480 height 345
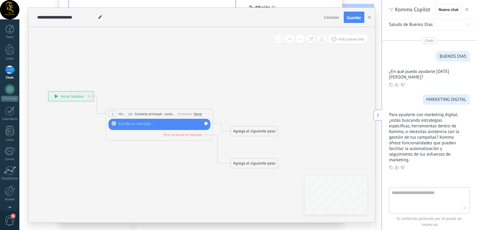
click at [157, 119] on div "Reemplazar Quitar Convertir a mensaje de voz Arrastre la imagen aquí para adjun…" at bounding box center [159, 124] width 102 height 11
click at [163, 124] on div at bounding box center [162, 123] width 89 height 5
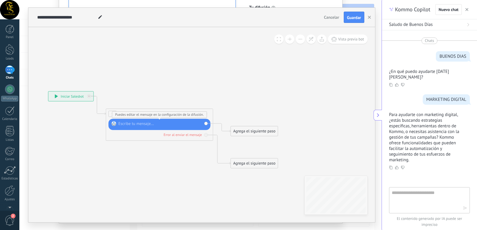
click at [163, 124] on div at bounding box center [162, 123] width 89 height 5
click at [335, 18] on span "Cancelar" at bounding box center [331, 17] width 15 height 5
click at [101, 18] on icon at bounding box center [100, 17] width 4 height 4
click at [78, 18] on input "**********" at bounding box center [66, 17] width 59 height 5
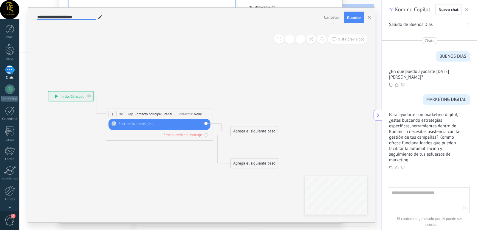
click at [78, 18] on input "**********" at bounding box center [66, 17] width 59 height 5
type input "**********"
click at [179, 122] on div at bounding box center [162, 123] width 89 height 5
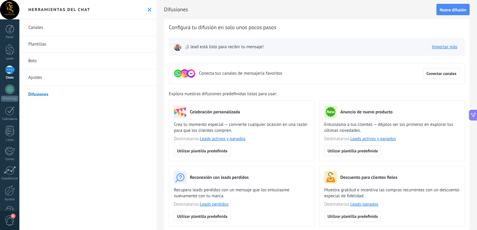
scroll to position [30, 0]
click at [7, 218] on span "2" at bounding box center [10, 221] width 10 height 10
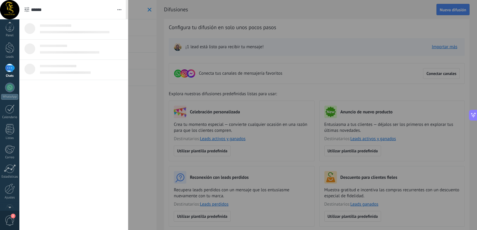
scroll to position [0, 0]
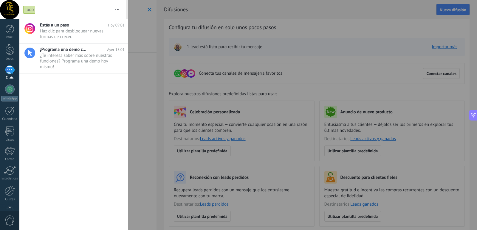
click at [151, 48] on div at bounding box center [238, 115] width 477 height 230
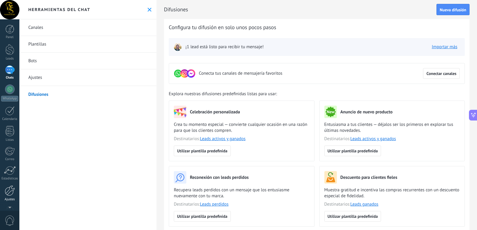
click at [12, 193] on div at bounding box center [10, 191] width 10 height 10
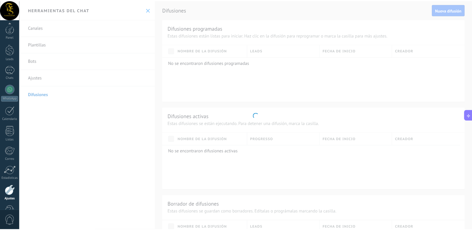
scroll to position [18, 0]
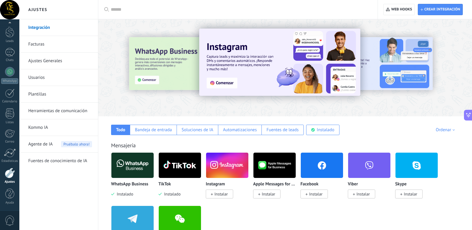
click at [51, 65] on link "Ajustes Generales" at bounding box center [60, 61] width 64 height 17
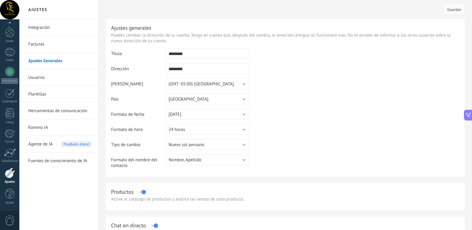
click at [196, 54] on input "********" at bounding box center [207, 53] width 83 height 11
type input "**********"
click at [189, 69] on input "********" at bounding box center [207, 68] width 83 height 11
type input "*"
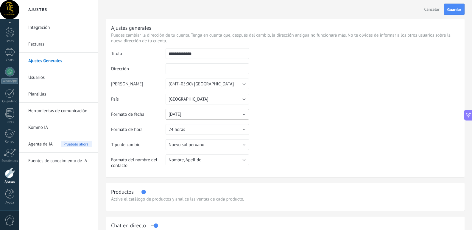
click at [246, 115] on button "31.12.2025" at bounding box center [207, 114] width 83 height 11
click at [300, 106] on td at bounding box center [354, 78] width 210 height 61
click at [248, 127] on button "24 horas" at bounding box center [207, 129] width 83 height 11
click at [299, 118] on table "**********" at bounding box center [285, 110] width 348 height 125
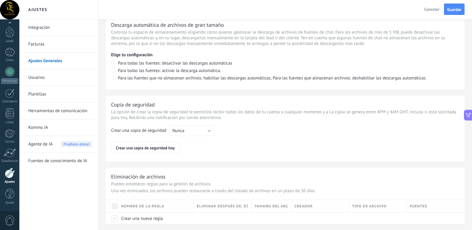
scroll to position [426, 0]
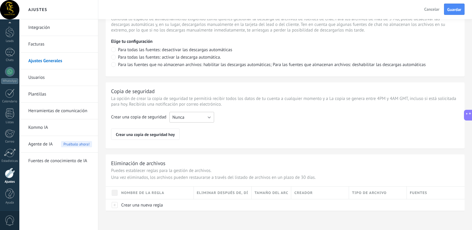
click at [201, 121] on button "Nunca" at bounding box center [192, 117] width 45 height 11
click at [200, 128] on span "Cada semana" at bounding box center [189, 128] width 46 height 6
click at [453, 13] on button "Guardar" at bounding box center [454, 9] width 21 height 11
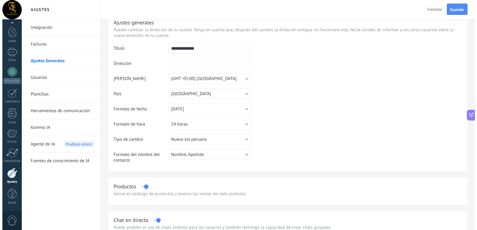
scroll to position [0, 0]
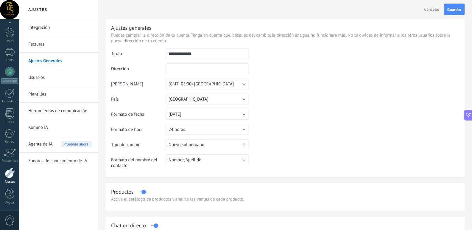
click at [221, 67] on input "text" at bounding box center [207, 68] width 83 height 11
type input "**"
type input "*"
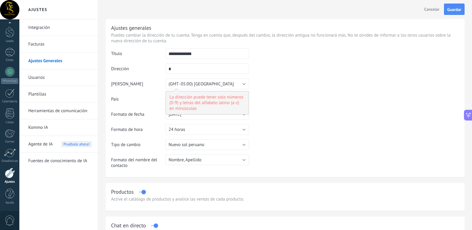
type input "**"
click at [199, 72] on input "text" at bounding box center [207, 68] width 83 height 11
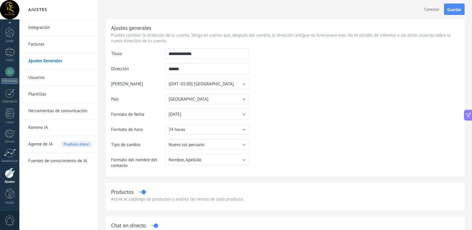
click at [285, 73] on td at bounding box center [354, 78] width 210 height 61
click at [451, 10] on span "Guardar" at bounding box center [455, 9] width 14 height 4
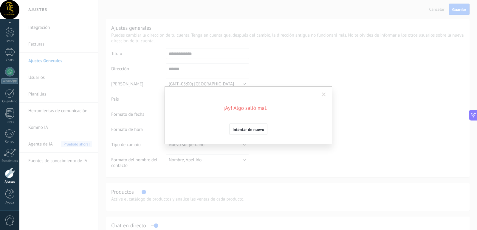
click at [371, 75] on div "¡Ay! Algo salió mal. Intentar de nuevo" at bounding box center [247, 115] width 457 height 230
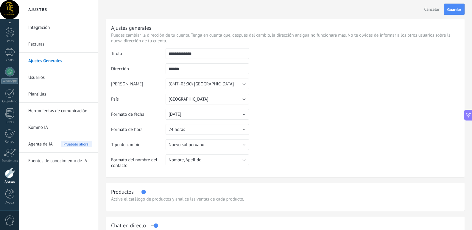
click at [194, 66] on input "******" at bounding box center [207, 68] width 83 height 11
click at [215, 64] on input "******" at bounding box center [207, 68] width 83 height 11
click at [213, 66] on input "******" at bounding box center [207, 68] width 83 height 11
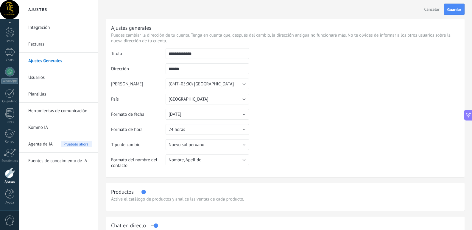
click at [213, 66] on input "******" at bounding box center [207, 68] width 83 height 11
type input "*"
type input "****"
click at [457, 12] on span "Guardar" at bounding box center [455, 9] width 14 height 4
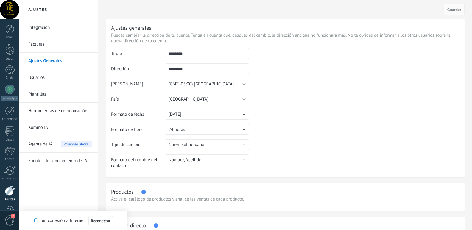
click at [204, 66] on input "********" at bounding box center [207, 68] width 83 height 11
drag, startPoint x: 201, startPoint y: 50, endPoint x: 129, endPoint y: 54, distance: 71.6
click at [129, 54] on tr "Título ********" at bounding box center [285, 55] width 348 height 15
type input "**********"
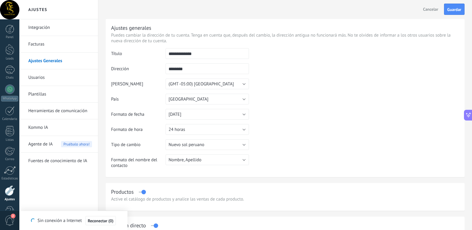
scroll to position [0, 0]
type input "*"
type input "**"
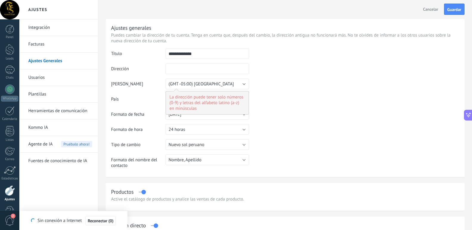
type input "*"
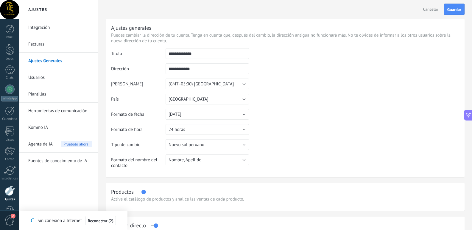
type input "**********"
click at [356, 126] on table "**********" at bounding box center [285, 110] width 348 height 125
click at [454, 9] on span "Guardar" at bounding box center [455, 9] width 14 height 4
